Goal: Obtain resource: Obtain resource

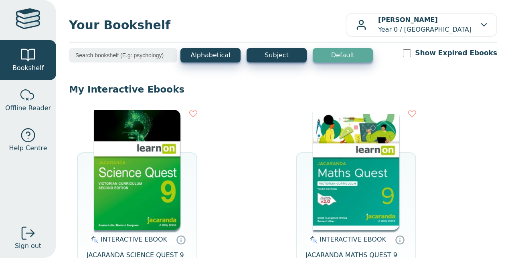
click at [114, 170] on img at bounding box center [137, 170] width 86 height 120
